Goal: Find specific page/section: Find specific page/section

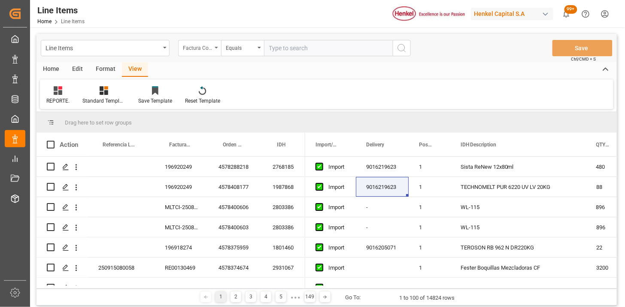
click at [209, 49] on div "Factura Comercial" at bounding box center [197, 47] width 29 height 10
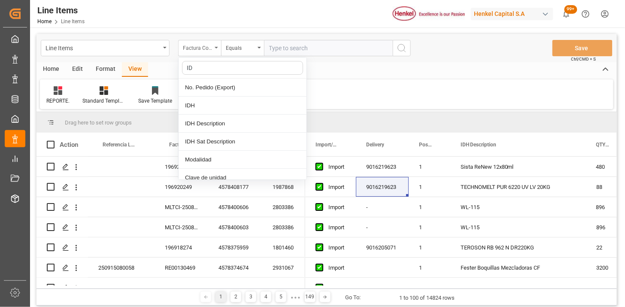
type input "IDH"
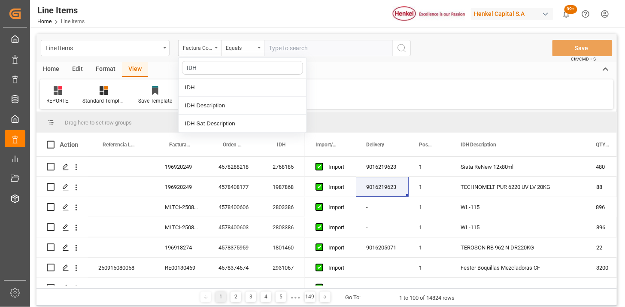
click at [223, 86] on div "IDH" at bounding box center [243, 88] width 128 height 18
click at [281, 46] on input "text" at bounding box center [328, 48] width 129 height 16
paste input "492922"
type input "492922"
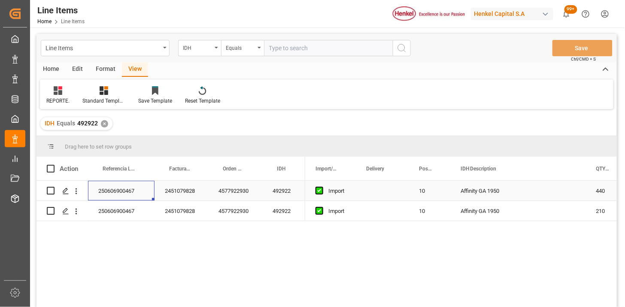
click at [130, 196] on div "250606900467" at bounding box center [121, 191] width 67 height 20
click at [302, 46] on input "text" at bounding box center [328, 48] width 129 height 16
paste input "2064204"
type input "2064204"
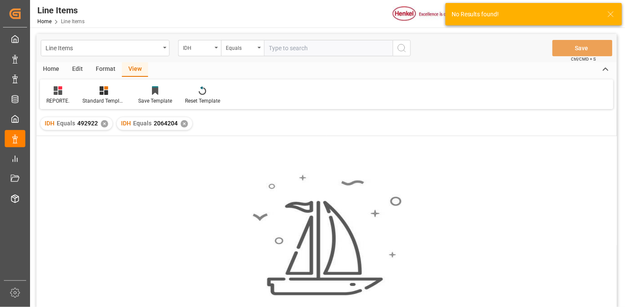
click at [103, 123] on div "✕" at bounding box center [104, 123] width 7 height 7
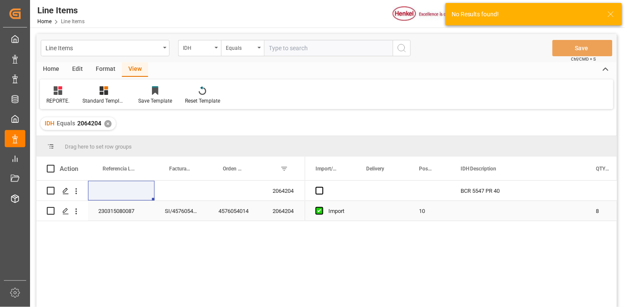
click at [123, 217] on div "230315080087" at bounding box center [121, 211] width 67 height 20
